Goal: Transaction & Acquisition: Download file/media

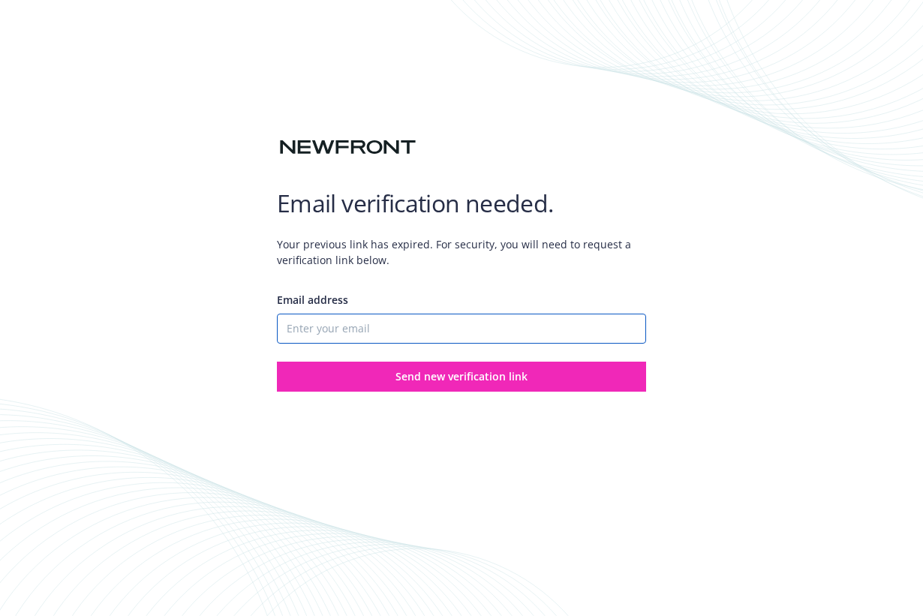
click at [410, 328] on input "Email address" at bounding box center [461, 329] width 369 height 30
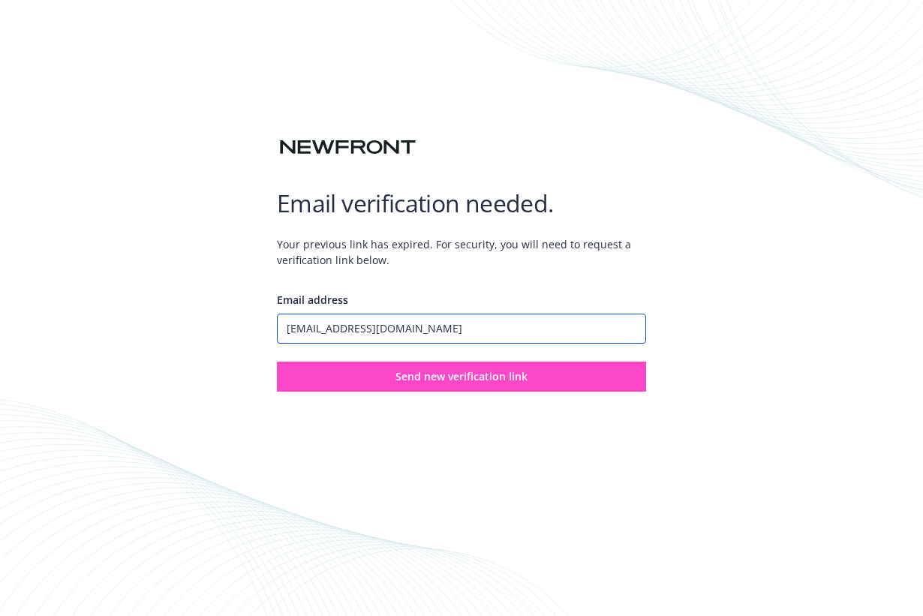
type input "ap@xella.bio"
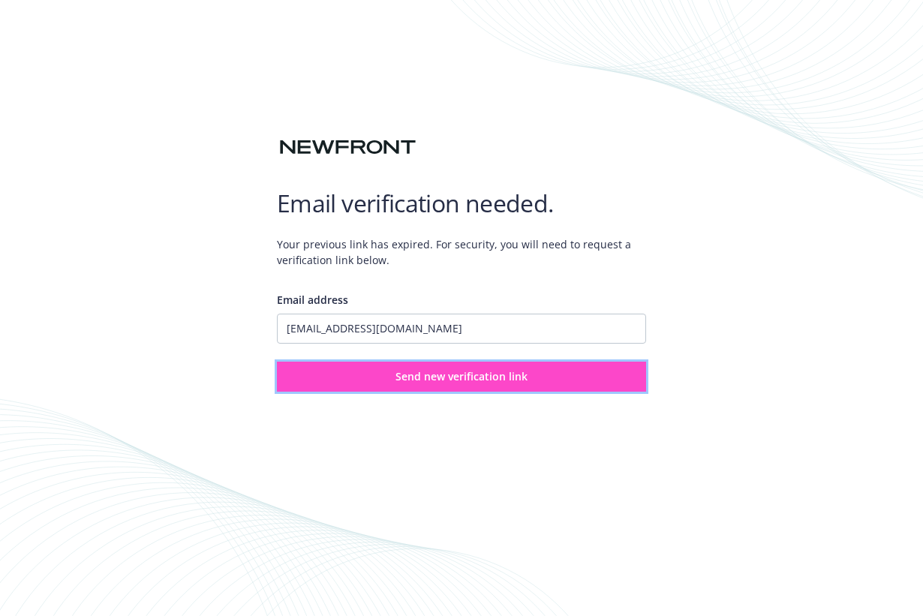
click at [422, 378] on span "Send new verification link" at bounding box center [462, 376] width 132 height 14
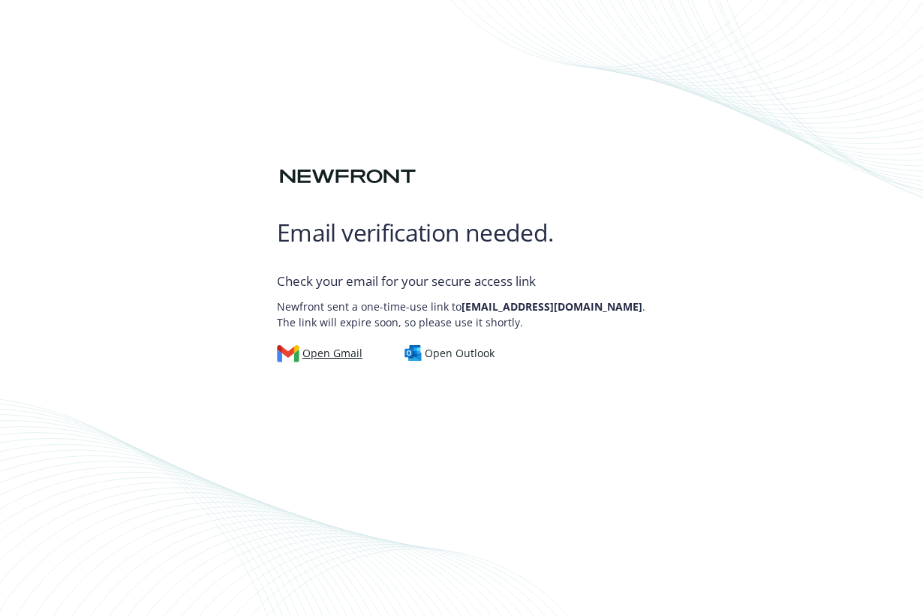
click at [354, 354] on div "Open Gmail" at bounding box center [320, 353] width 86 height 17
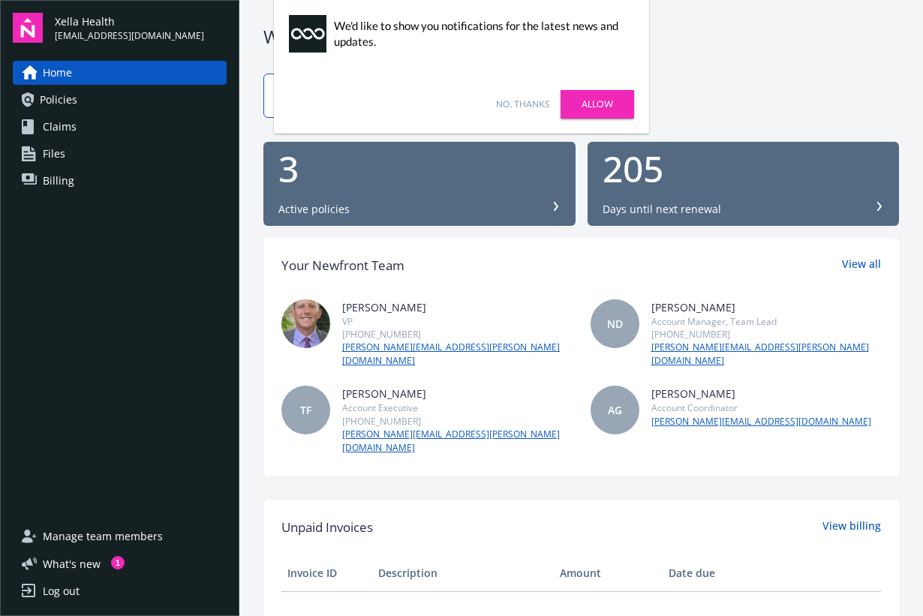
click at [58, 98] on span "Policies" at bounding box center [59, 100] width 38 height 24
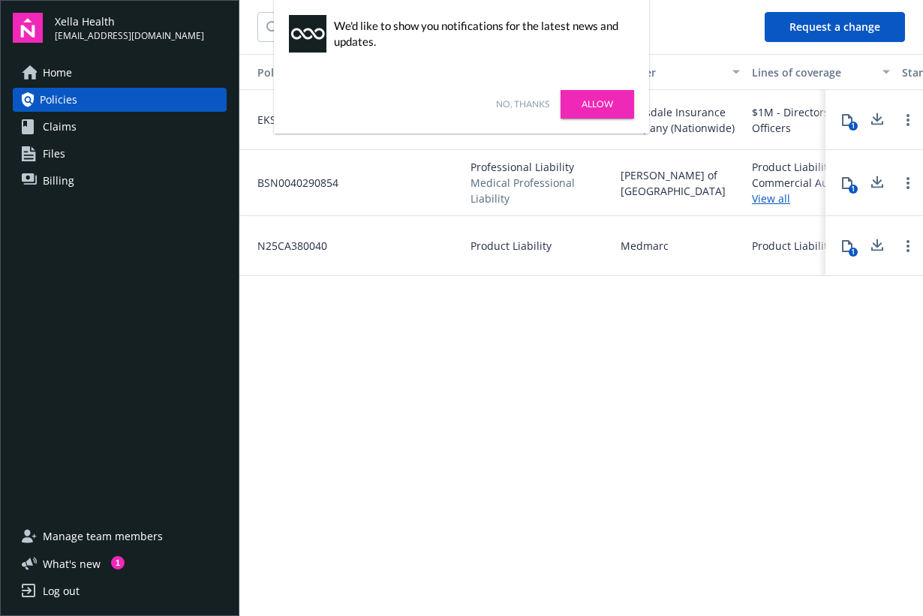
click at [596, 104] on link "Allow" at bounding box center [598, 104] width 74 height 29
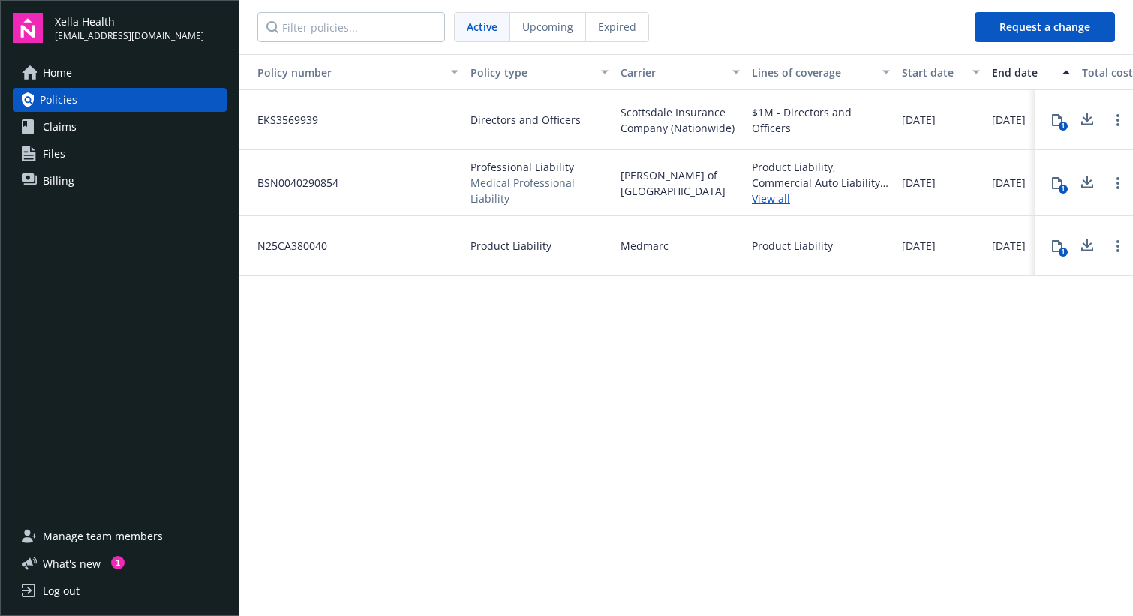
click at [328, 123] on div "EKS3569939" at bounding box center [351, 120] width 225 height 60
click at [320, 117] on div "EKS3569939" at bounding box center [351, 120] width 225 height 60
click at [689, 108] on span "Scottsdale Insurance Company (Nationwide)" at bounding box center [680, 120] width 119 height 32
click at [922, 119] on icon at bounding box center [1088, 119] width 18 height 19
click at [720, 179] on div "Lloyd's of London" at bounding box center [680, 183] width 131 height 66
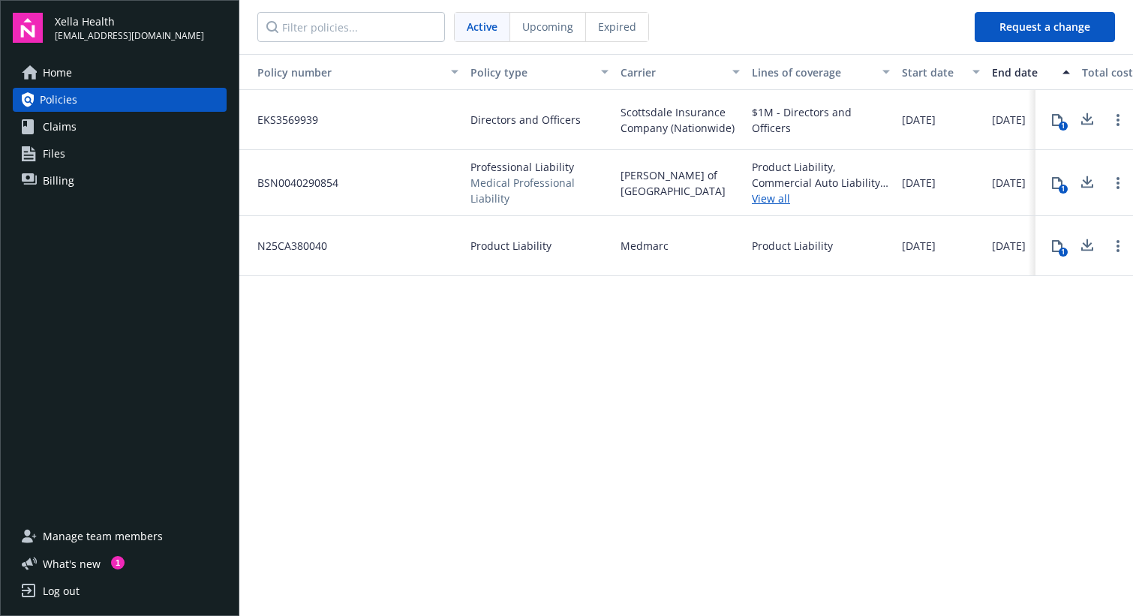
click at [922, 182] on icon at bounding box center [1088, 182] width 18 height 19
click at [922, 248] on icon at bounding box center [1088, 249] width 12 height 4
drag, startPoint x: 88, startPoint y: 199, endPoint x: 71, endPoint y: 187, distance: 21.0
click at [87, 198] on div "Home Policies Claims Files Billing" at bounding box center [120, 284] width 214 height 446
click at [68, 183] on span "Billing" at bounding box center [59, 181] width 32 height 24
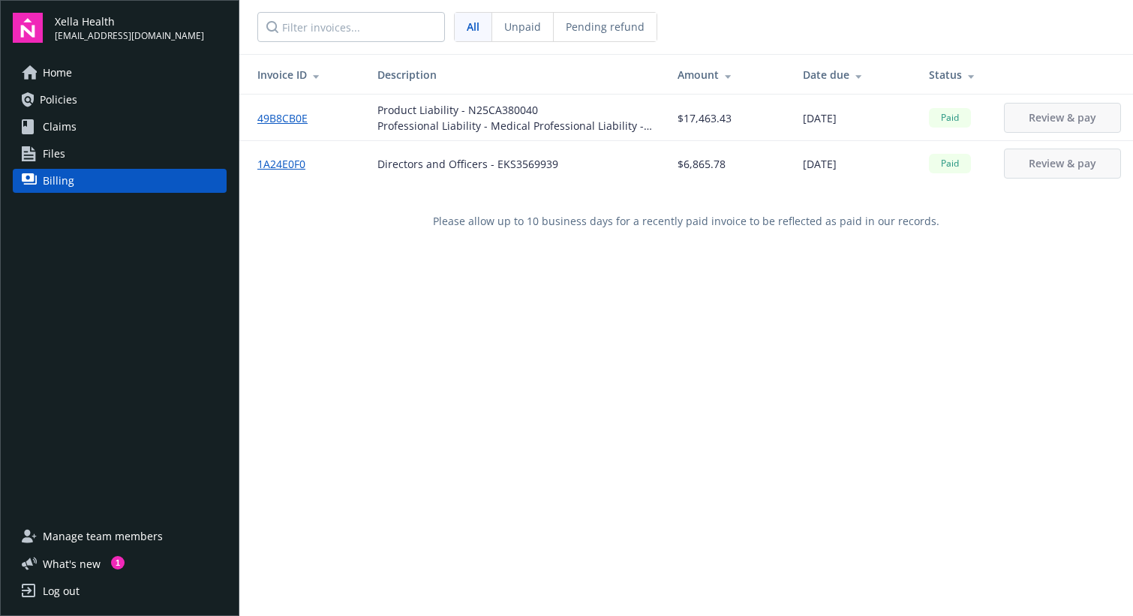
click at [291, 161] on link "1A24E0F0" at bounding box center [287, 164] width 60 height 16
click at [62, 177] on span "Billing" at bounding box center [59, 181] width 32 height 24
click at [292, 117] on link "49B8CB0E" at bounding box center [288, 118] width 62 height 16
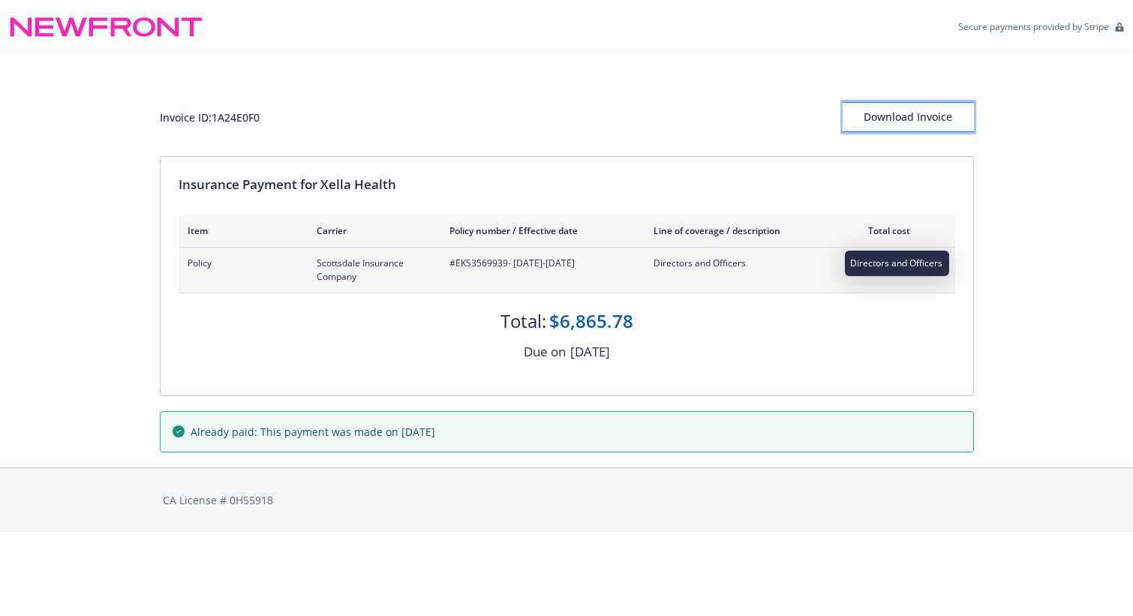
click at [879, 125] on div "Download Invoice" at bounding box center [908, 117] width 131 height 29
